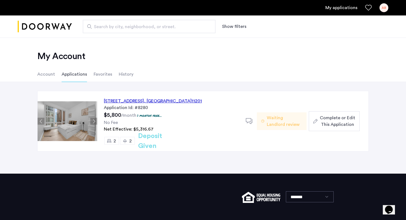
click at [95, 121] on button "Next apartment" at bounding box center [93, 121] width 7 height 7
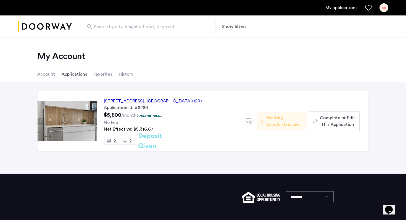
click at [95, 121] on button "Next apartment" at bounding box center [93, 121] width 7 height 7
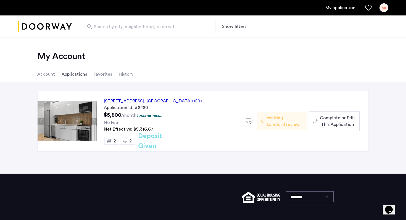
click at [95, 121] on button "Next apartment" at bounding box center [93, 121] width 7 height 7
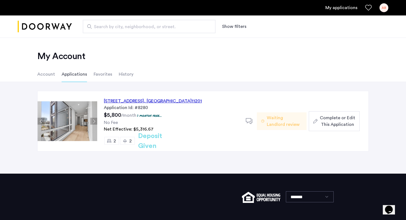
click at [95, 121] on button "Next apartment" at bounding box center [93, 121] width 7 height 7
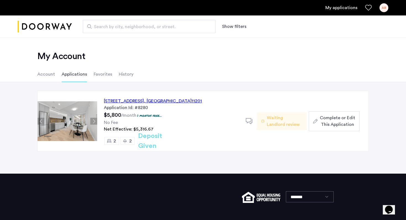
click at [95, 121] on button "Next apartment" at bounding box center [93, 121] width 7 height 7
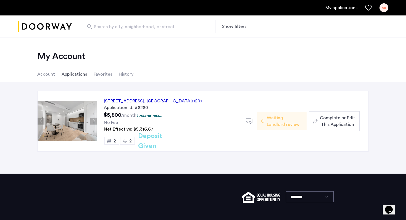
click at [95, 121] on button "Next apartment" at bounding box center [93, 121] width 7 height 7
